Goal: Task Accomplishment & Management: Use online tool/utility

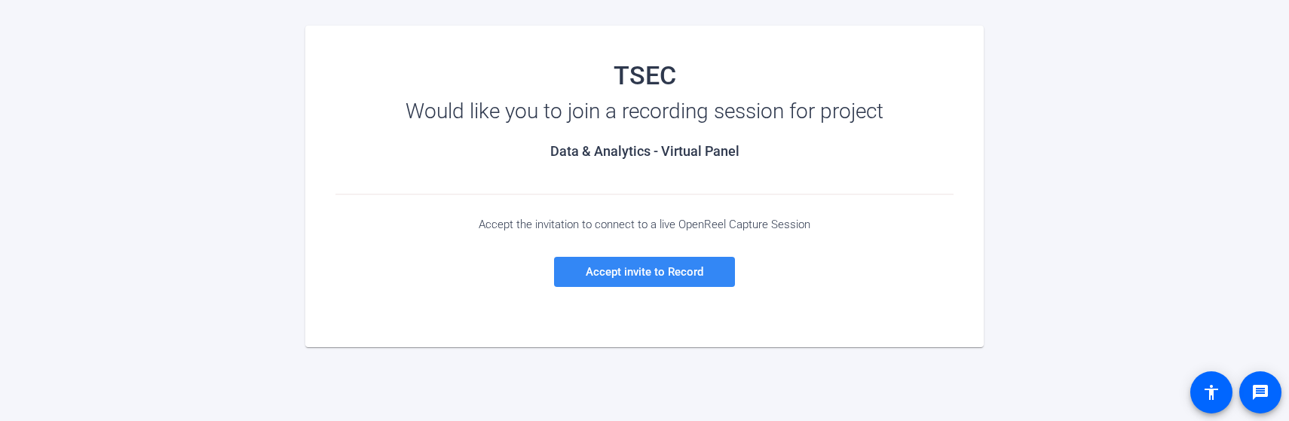
click at [608, 270] on span "Accept invite to Record" at bounding box center [644, 272] width 118 height 14
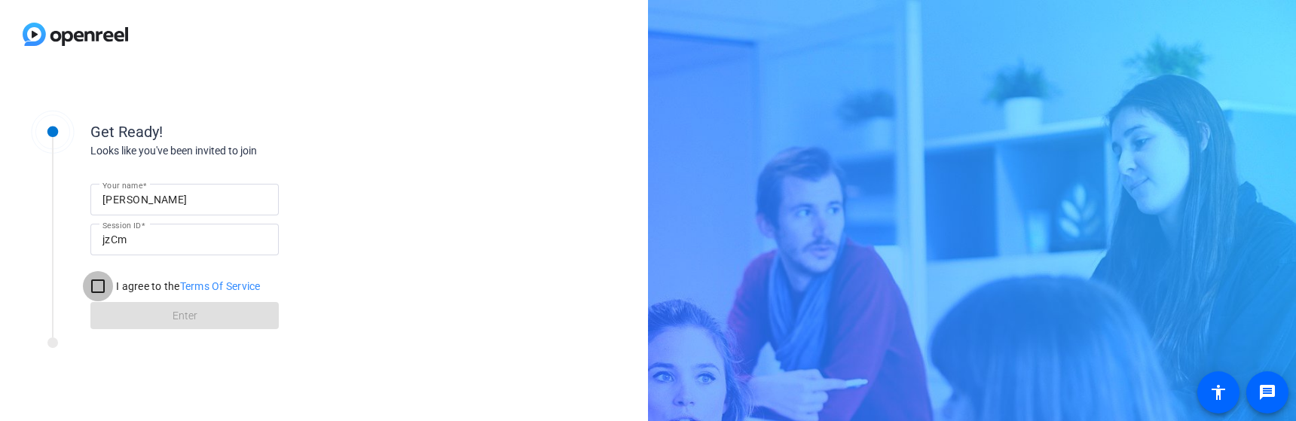
click at [93, 288] on input "I agree to the Terms Of Service" at bounding box center [98, 286] width 30 height 30
checkbox input "true"
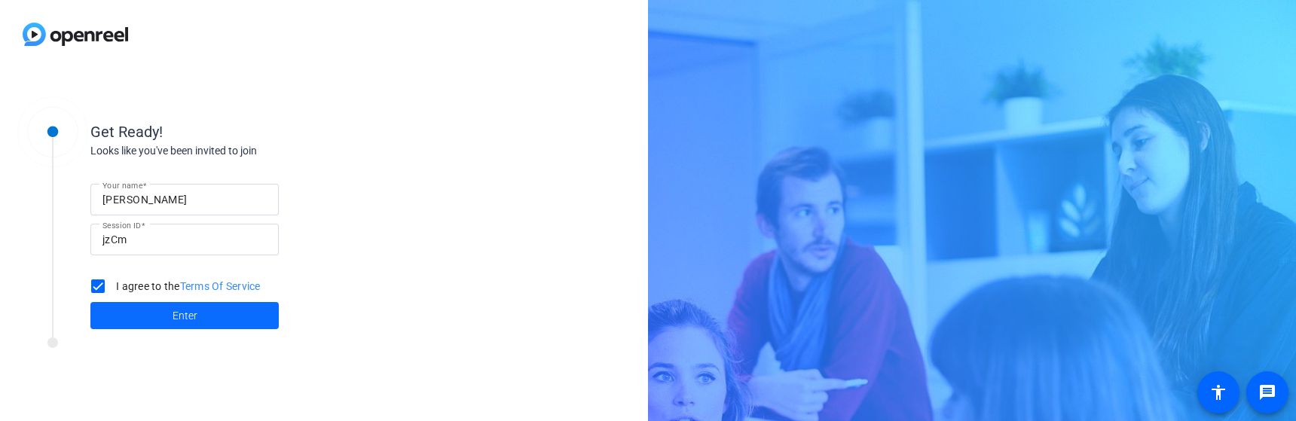
click at [168, 318] on span at bounding box center [184, 316] width 188 height 36
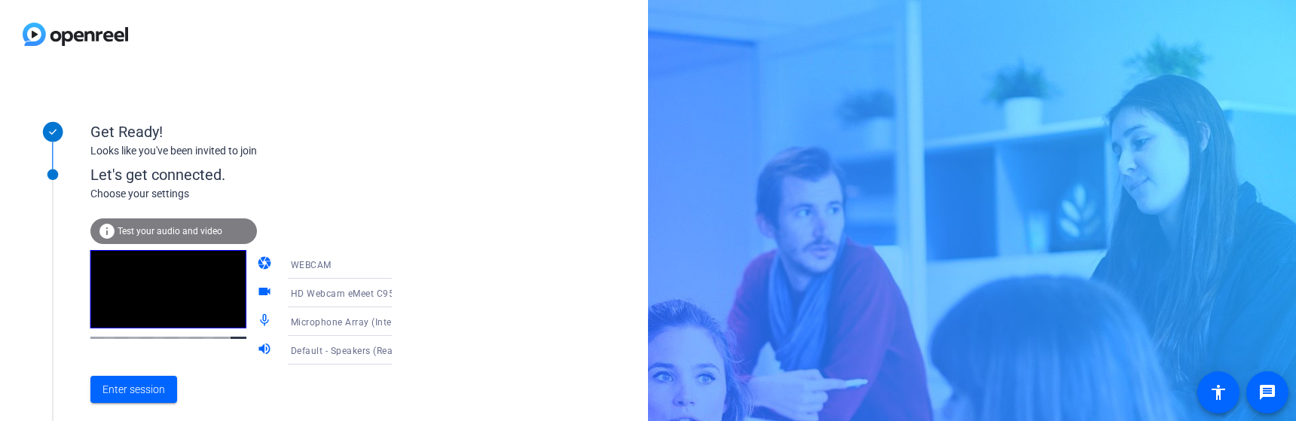
click at [161, 228] on span "Test your audio and video" at bounding box center [170, 231] width 105 height 11
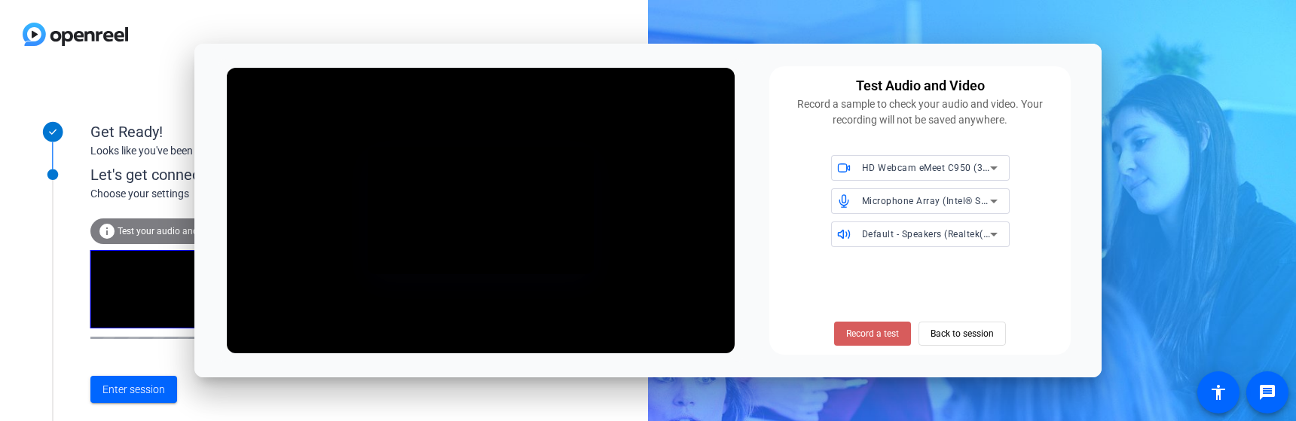
click at [876, 331] on span "Record a test" at bounding box center [872, 334] width 53 height 14
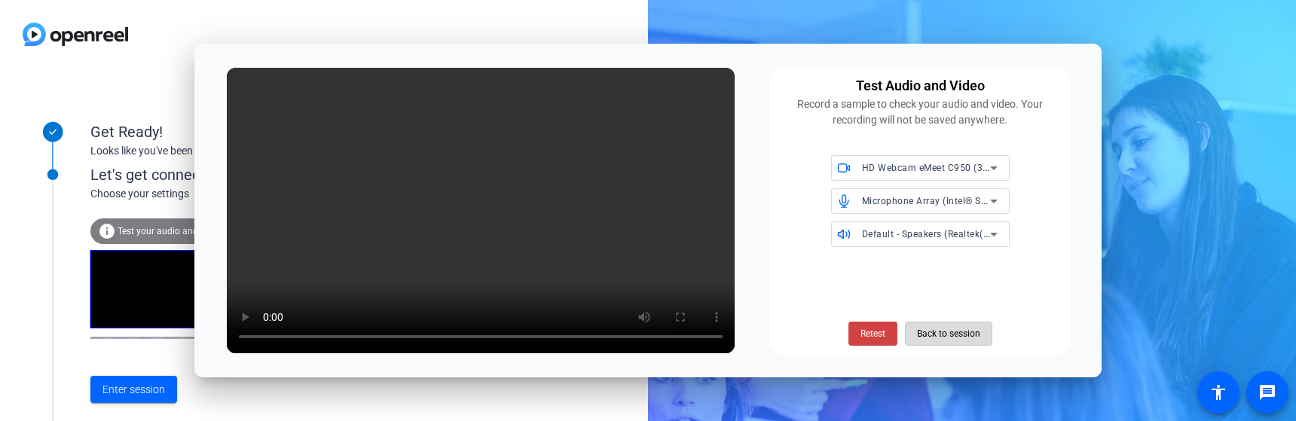
click at [949, 335] on span "Back to session" at bounding box center [948, 333] width 63 height 29
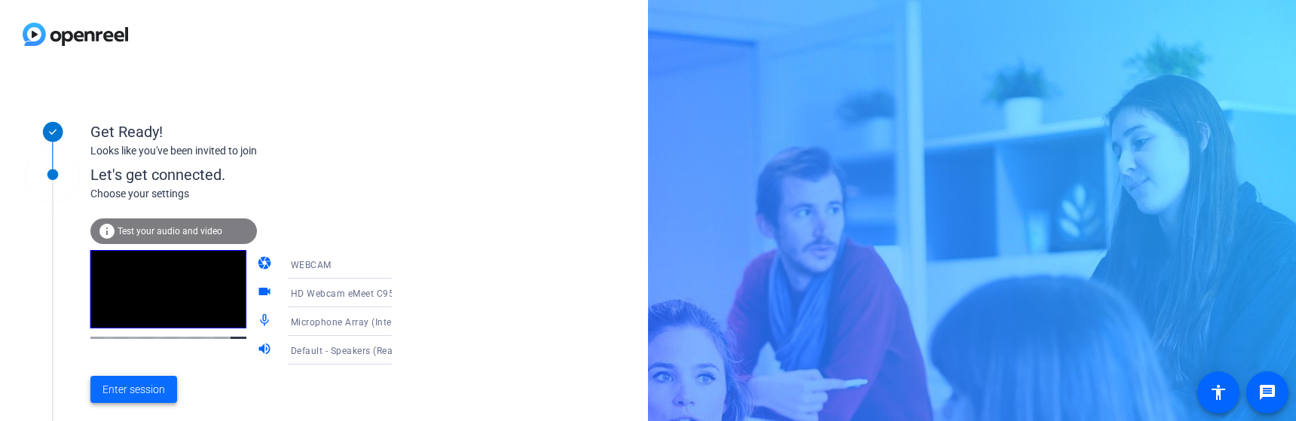
click at [136, 384] on span "Enter session" at bounding box center [133, 390] width 63 height 16
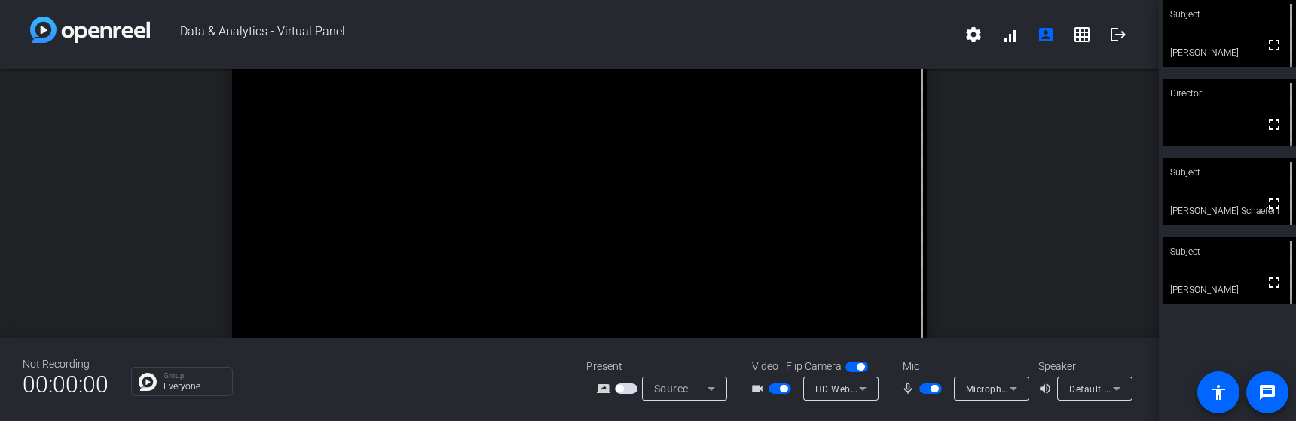
click at [711, 388] on icon at bounding box center [712, 389] width 8 height 4
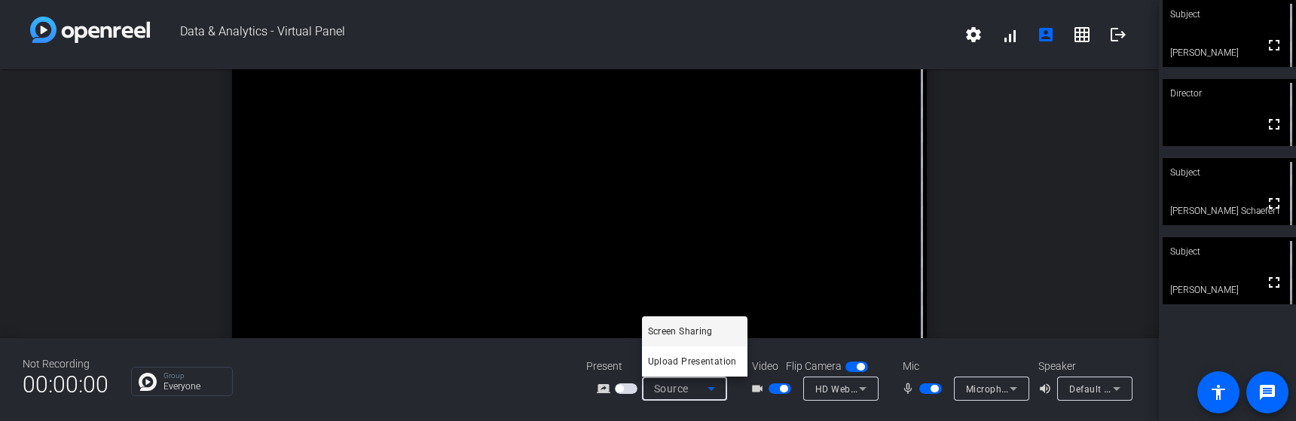
click at [865, 390] on div at bounding box center [648, 210] width 1296 height 421
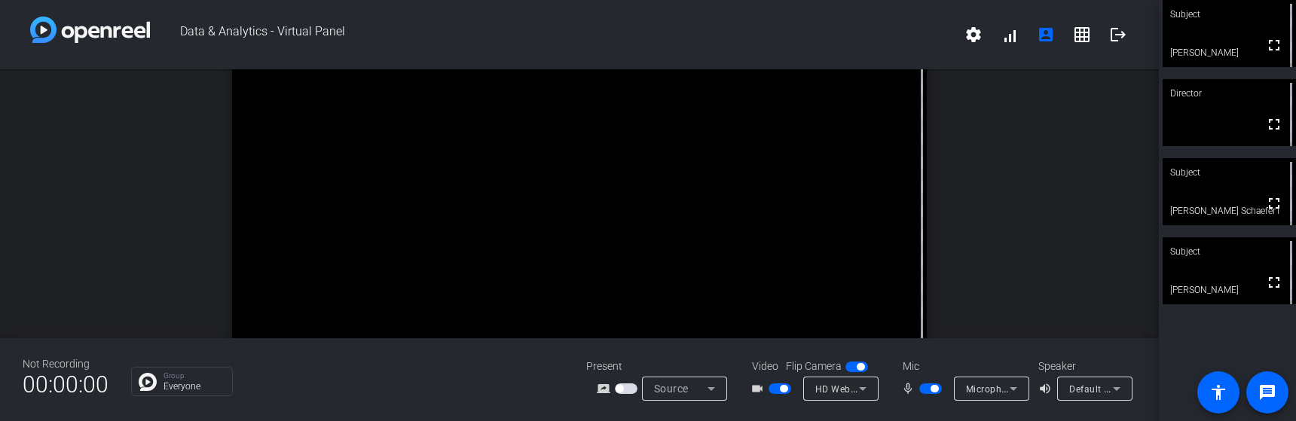
click at [865, 390] on icon at bounding box center [863, 389] width 18 height 18
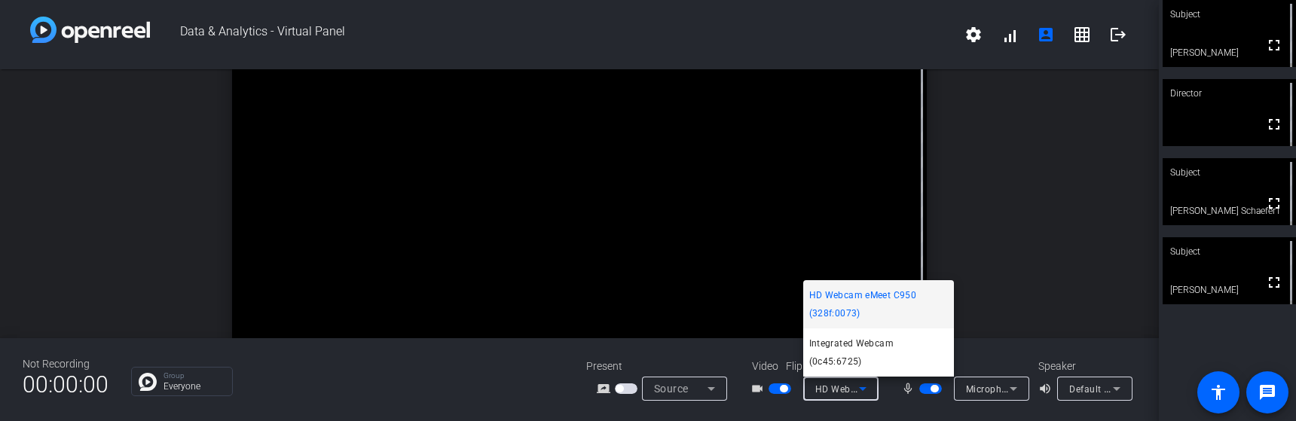
click at [1084, 30] on div at bounding box center [648, 210] width 1296 height 421
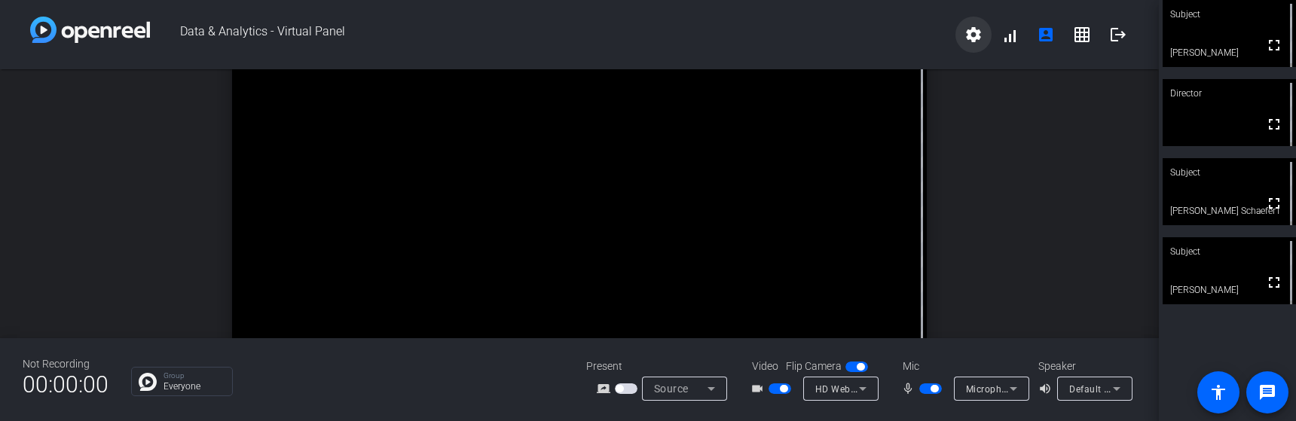
click at [968, 36] on mat-icon "settings" at bounding box center [974, 35] width 18 height 18
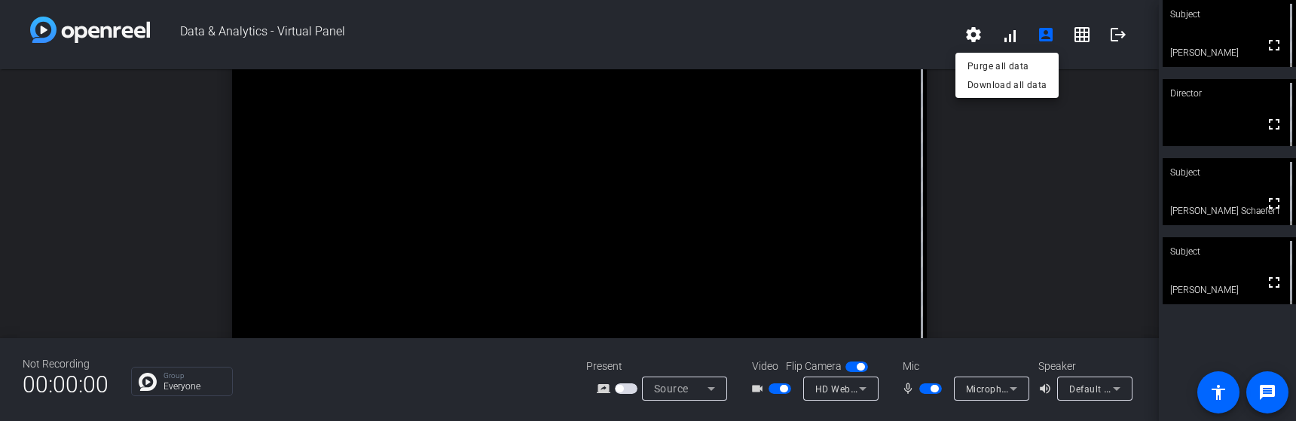
click at [1269, 47] on div at bounding box center [648, 210] width 1296 height 421
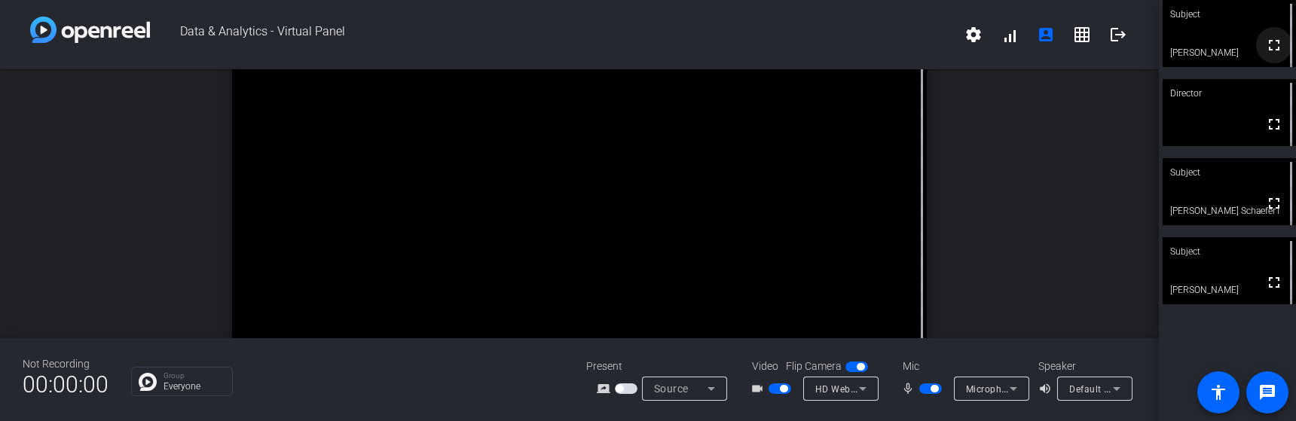
click at [1269, 47] on mat-icon "fullscreen" at bounding box center [1274, 45] width 18 height 18
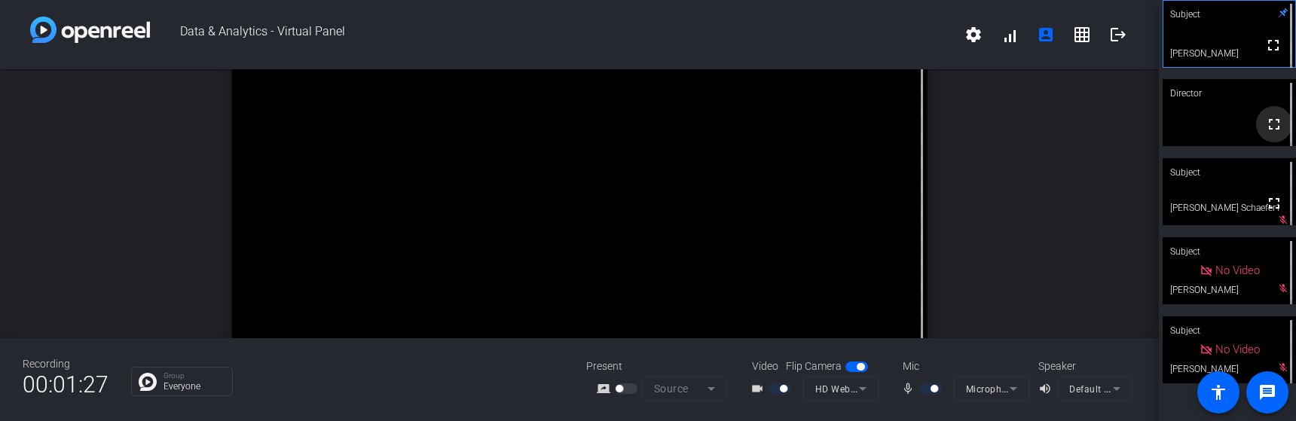
click at [1270, 129] on mat-icon "fullscreen" at bounding box center [1274, 124] width 18 height 18
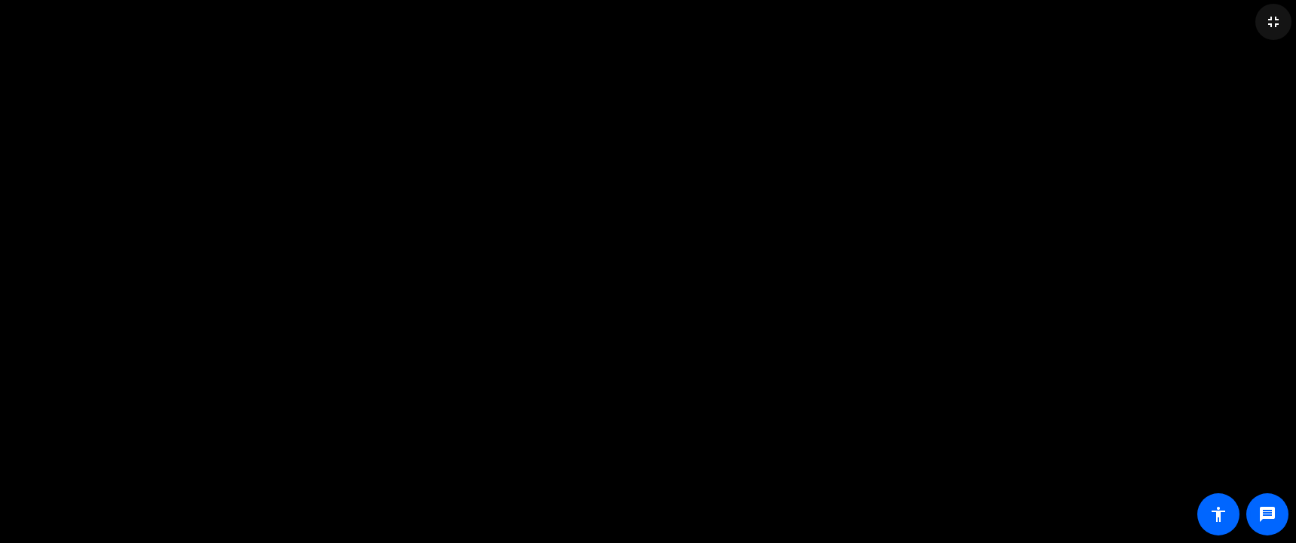
click at [1270, 25] on mat-icon "fullscreen_exit" at bounding box center [1273, 22] width 18 height 18
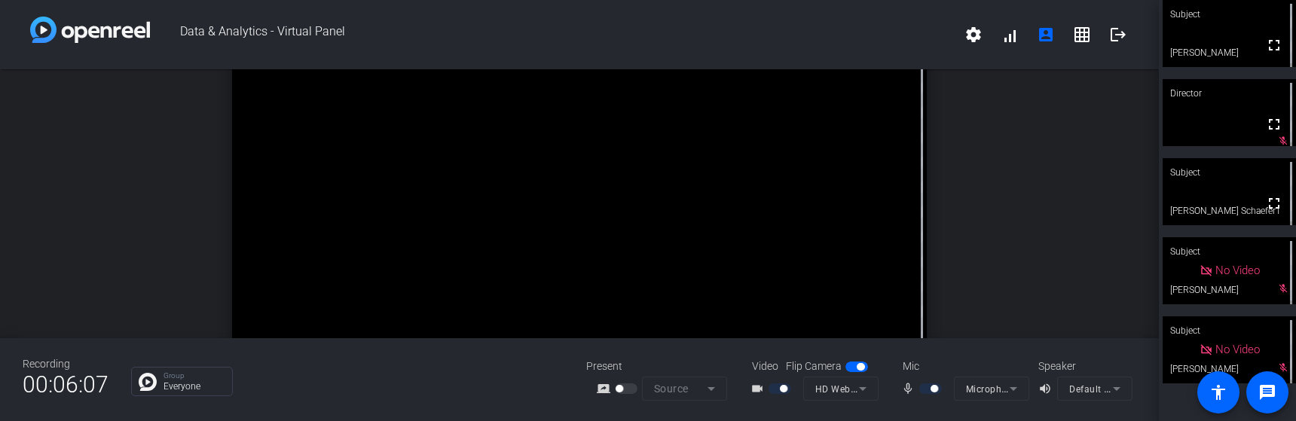
click at [922, 389] on div at bounding box center [932, 389] width 26 height 11
click at [928, 389] on div at bounding box center [932, 389] width 26 height 11
click at [928, 390] on div at bounding box center [932, 389] width 26 height 11
click at [1016, 382] on mat-form-field "Microphone Array (Intel® Smart Sound Technology for Digital Microphones)" at bounding box center [991, 389] width 75 height 24
click at [928, 387] on div at bounding box center [932, 389] width 26 height 11
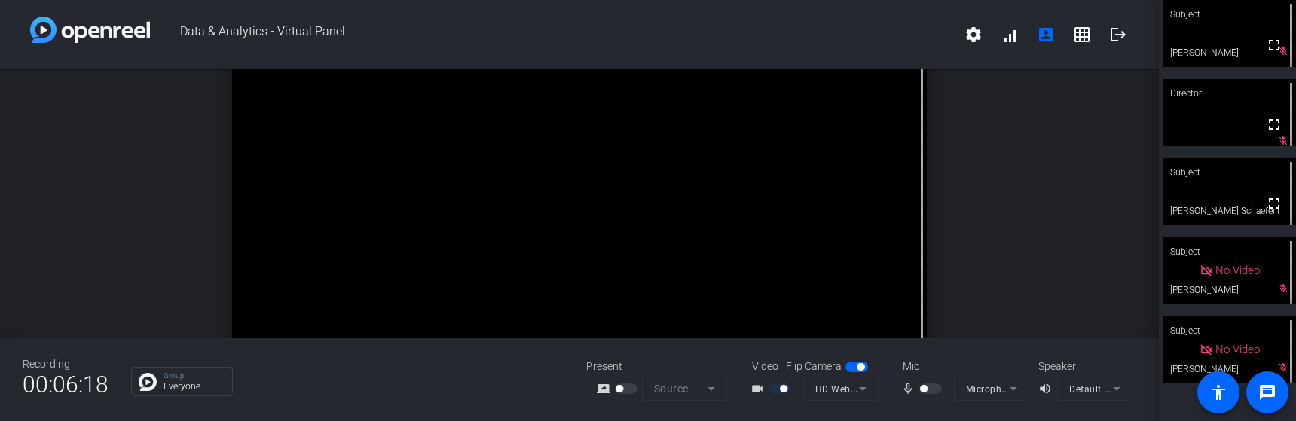
click at [905, 384] on mat-icon "mic_none" at bounding box center [910, 389] width 18 height 18
click at [906, 390] on mat-icon "mic_none" at bounding box center [910, 389] width 18 height 18
click at [1277, 52] on span at bounding box center [1274, 45] width 36 height 36
click at [935, 385] on div at bounding box center [932, 389] width 26 height 11
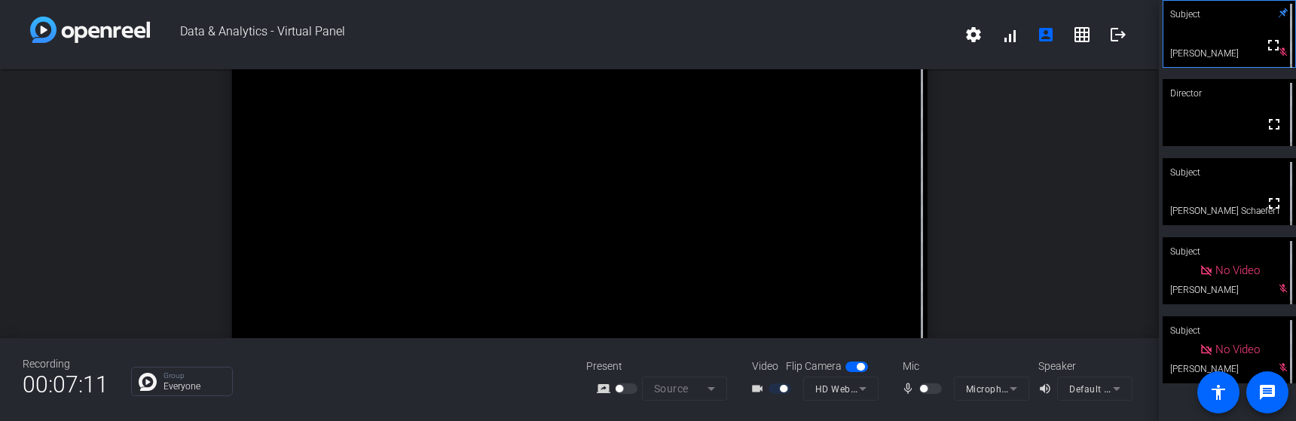
click at [1016, 387] on mat-form-field "Microphone Array (Intel® Smart Sound Technology for Digital Microphones)" at bounding box center [991, 389] width 75 height 24
click at [521, 400] on div "Recording 00:07:15 Group Everyone Present screen_share_outline Source Video Fli…" at bounding box center [579, 379] width 1159 height 83
click at [935, 391] on div at bounding box center [932, 389] width 26 height 11
click at [924, 387] on div at bounding box center [932, 389] width 26 height 11
click at [926, 389] on div at bounding box center [932, 389] width 26 height 11
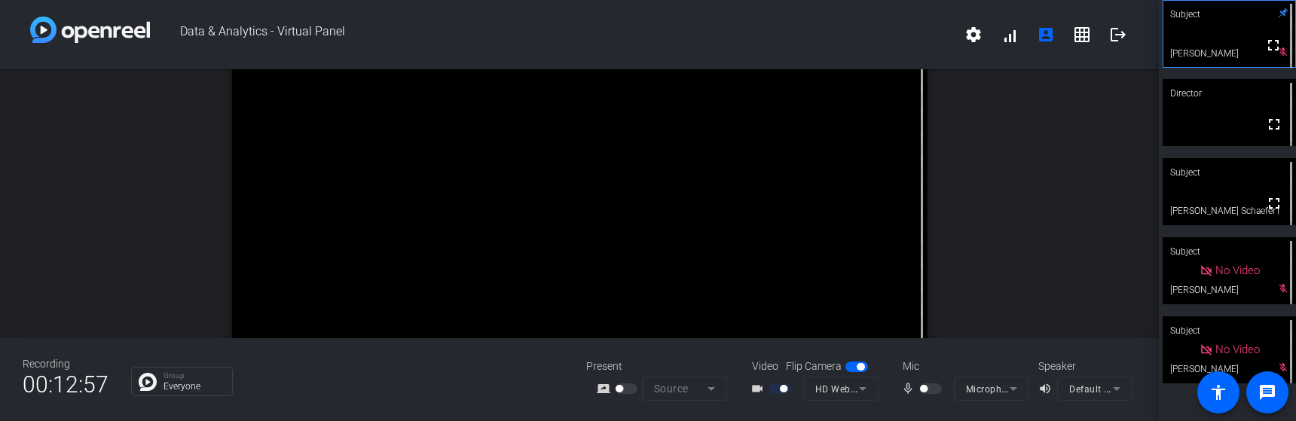
click at [933, 390] on div at bounding box center [932, 389] width 26 height 11
click at [937, 386] on div at bounding box center [932, 389] width 26 height 11
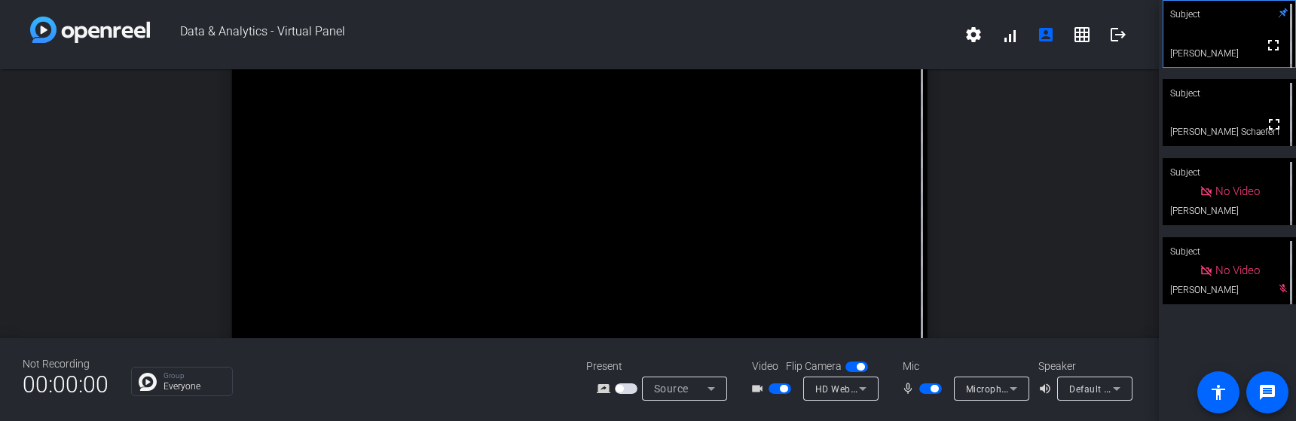
click at [922, 387] on span "button" at bounding box center [930, 389] width 23 height 11
click at [775, 387] on span "button" at bounding box center [780, 389] width 23 height 11
click at [934, 388] on span "button" at bounding box center [930, 389] width 23 height 11
